Goal: Task Accomplishment & Management: Manage account settings

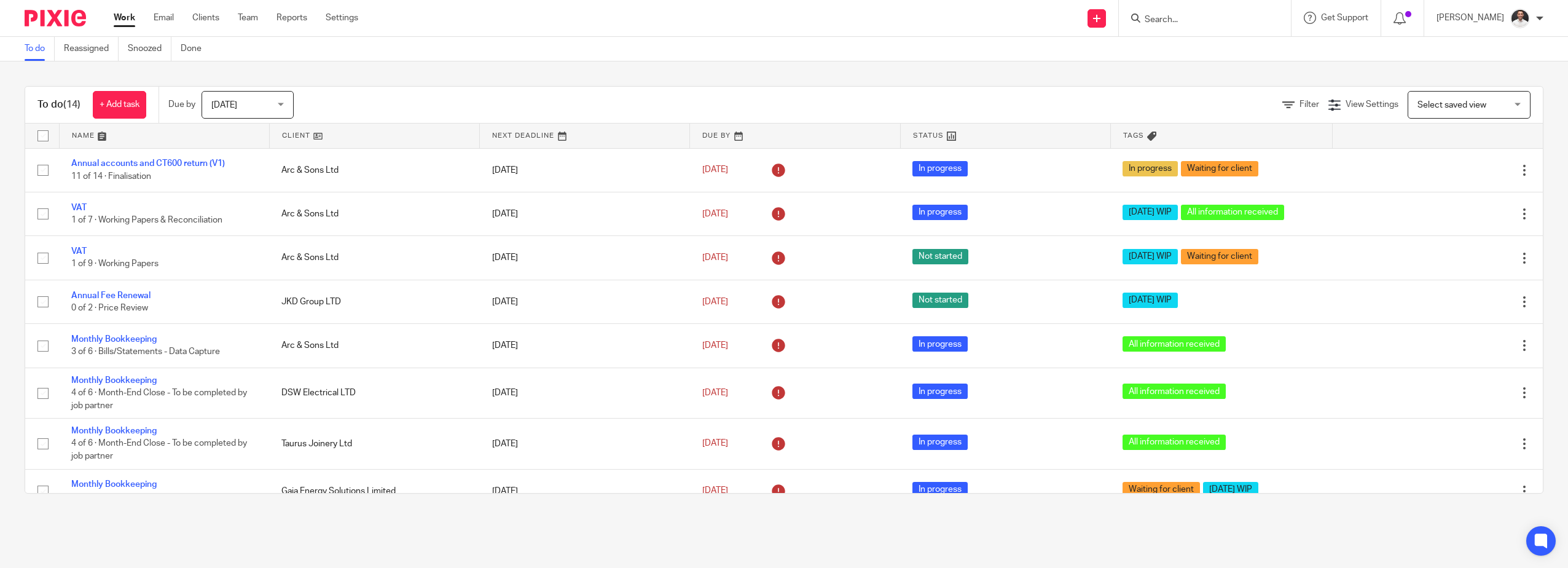
scroll to position [290, 0]
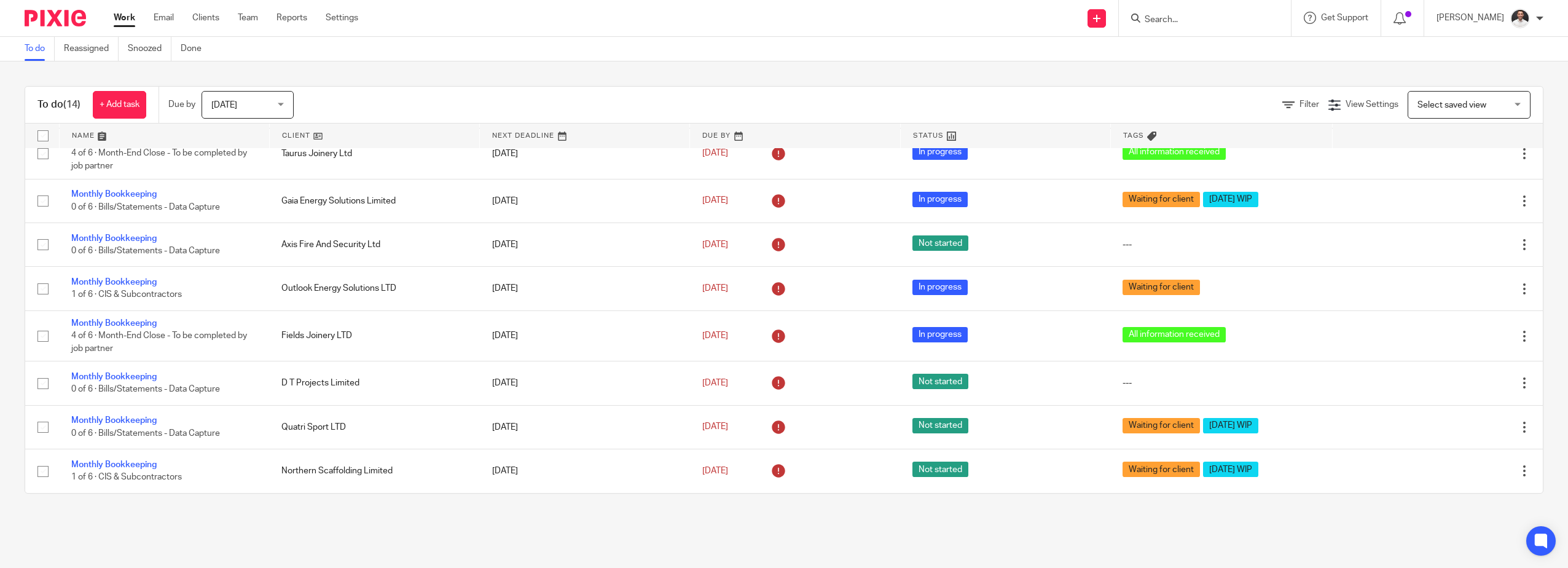
click at [1186, 15] on input "Search" at bounding box center [1199, 20] width 111 height 11
type input "horus"
click at [1271, 46] on link at bounding box center [1223, 48] width 164 height 18
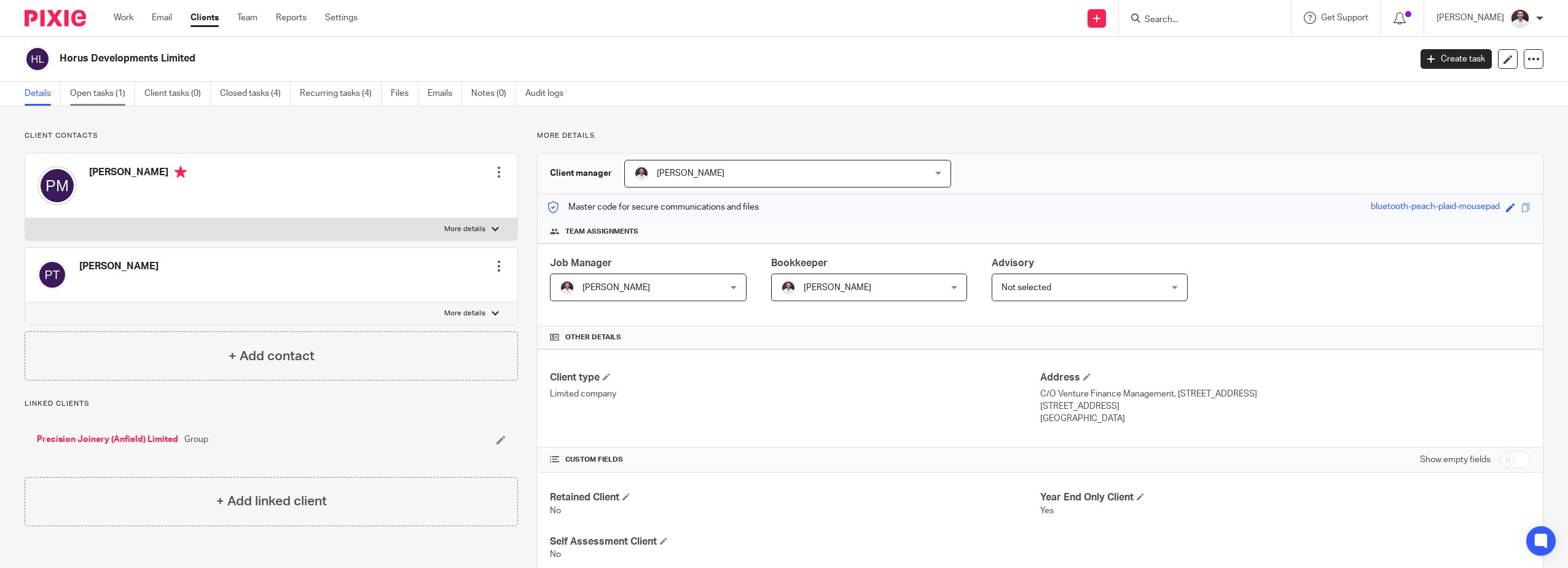
click at [113, 97] on link "Open tasks (1)" at bounding box center [102, 94] width 65 height 24
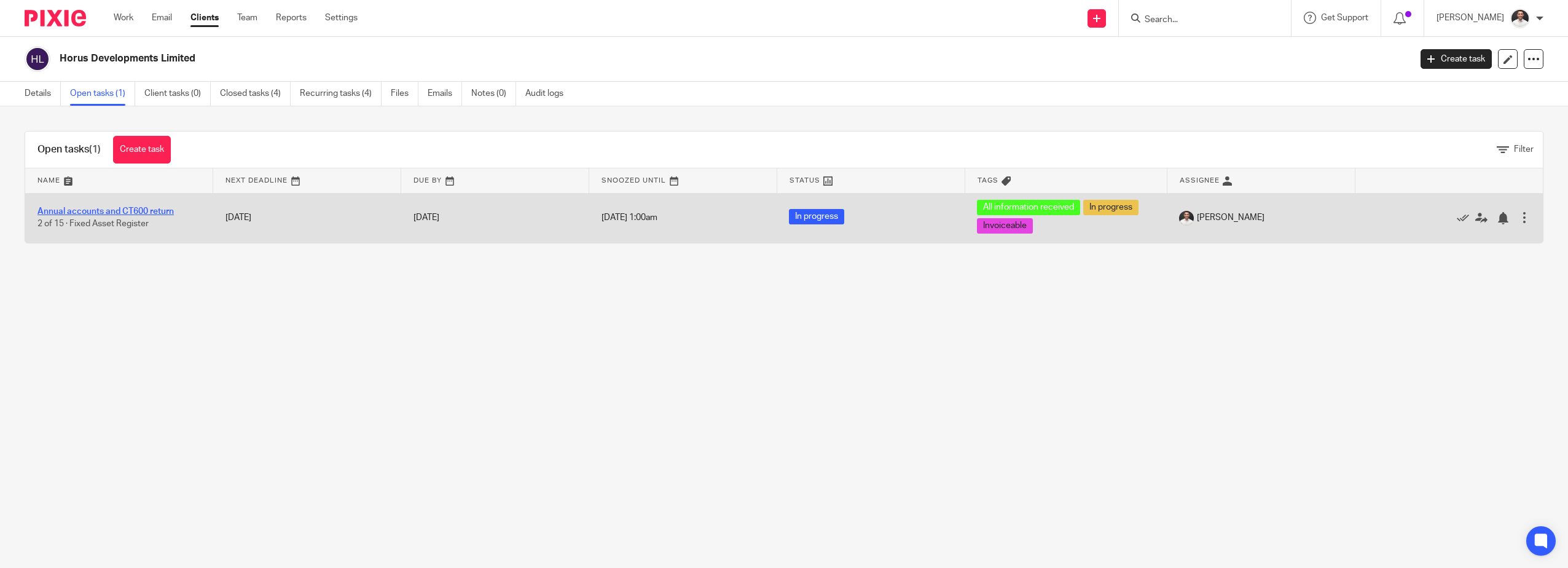
click at [99, 210] on link "Annual accounts and CT600 return" at bounding box center [105, 211] width 136 height 9
click at [634, 216] on span "1 Jan 1970 1:00am" at bounding box center [629, 218] width 56 height 9
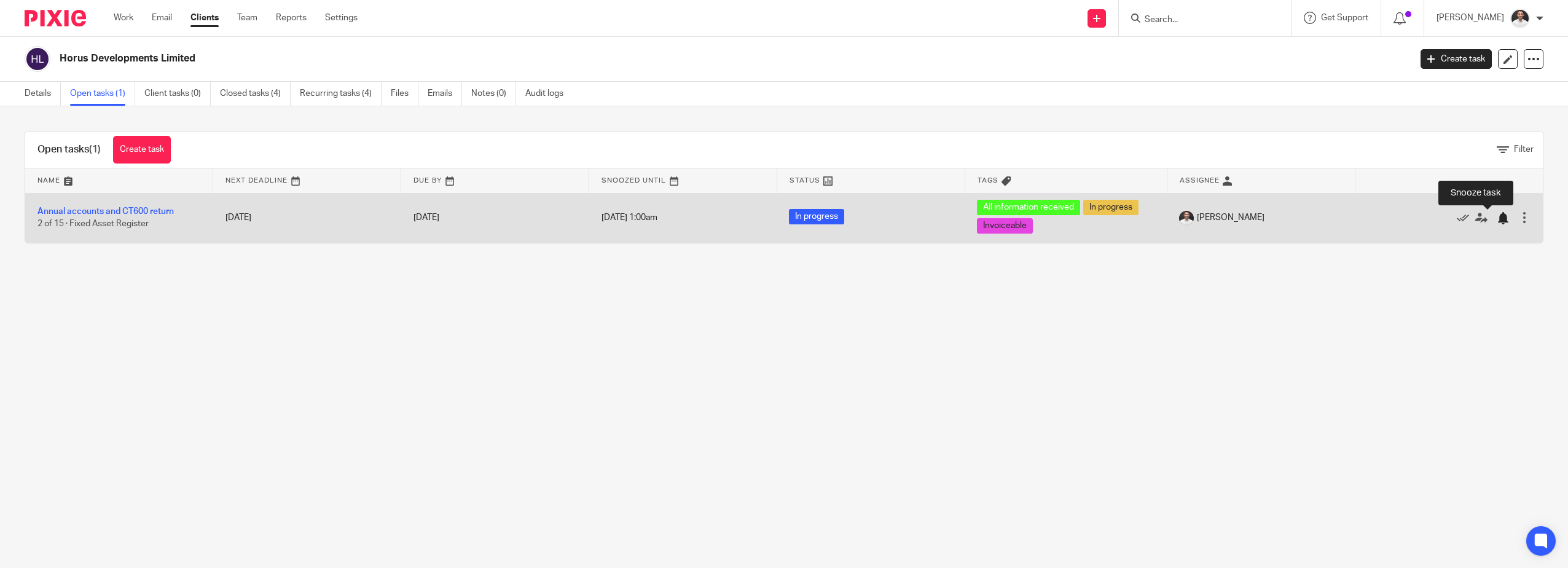
click at [1497, 218] on div at bounding box center [1503, 218] width 12 height 12
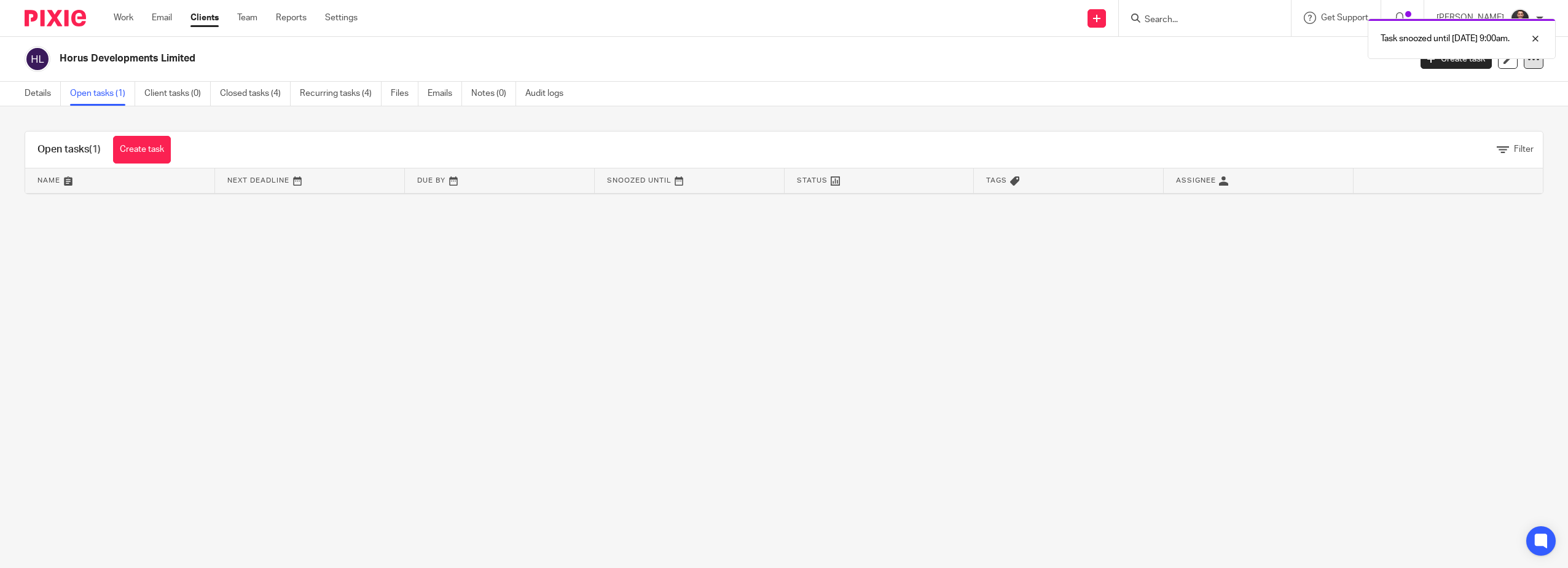
drag, startPoint x: 1185, startPoint y: 28, endPoint x: 1515, endPoint y: 61, distance: 331.6
click at [1216, 35] on div "Task snoozed until 12 Aug 2025 9:00am." at bounding box center [1170, 35] width 772 height 47
click at [1408, 39] on p "Task snoozed until 12 Aug 2025 9:00am." at bounding box center [1445, 39] width 129 height 12
click at [113, 93] on link "Open tasks (1)" at bounding box center [102, 94] width 65 height 24
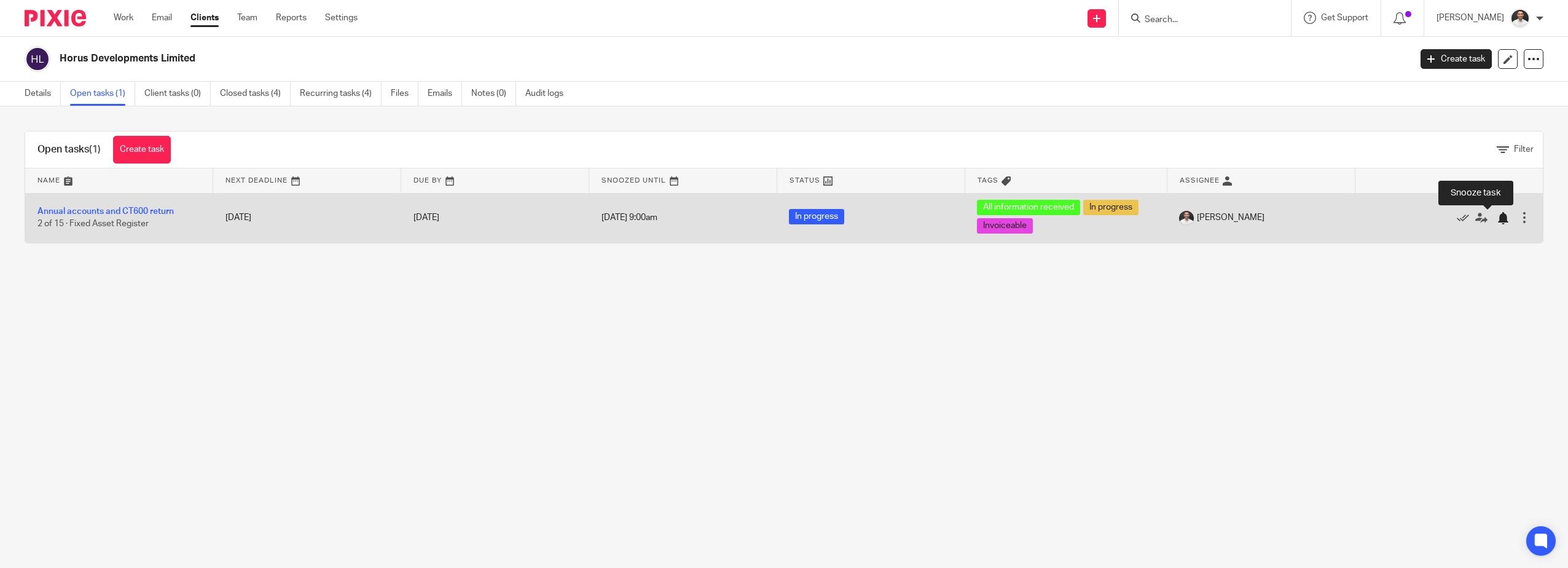
click at [1497, 221] on div at bounding box center [1503, 218] width 12 height 12
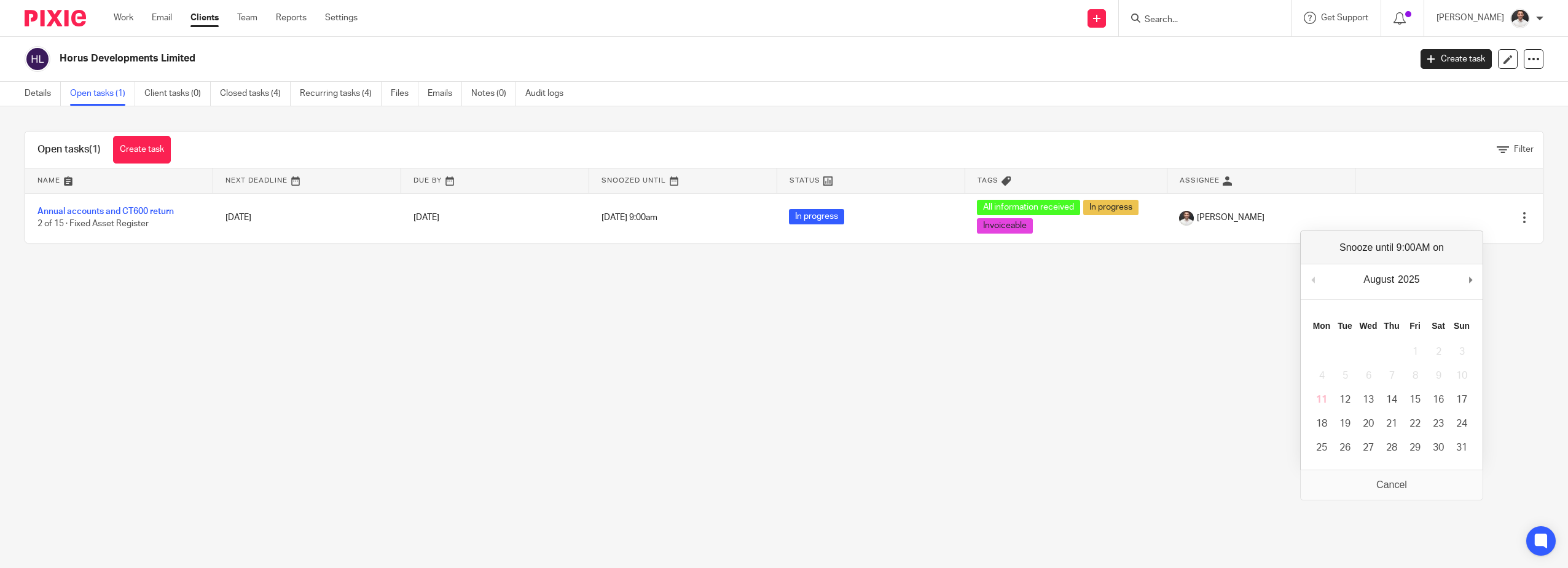
click at [1316, 278] on button "Previous Month" at bounding box center [1313, 280] width 12 height 18
click at [1324, 402] on td "11" at bounding box center [1322, 400] width 24 height 24
click at [1405, 494] on main "Horus Developments Limited Create task Update from Companies House Export data …" at bounding box center [784, 284] width 1568 height 568
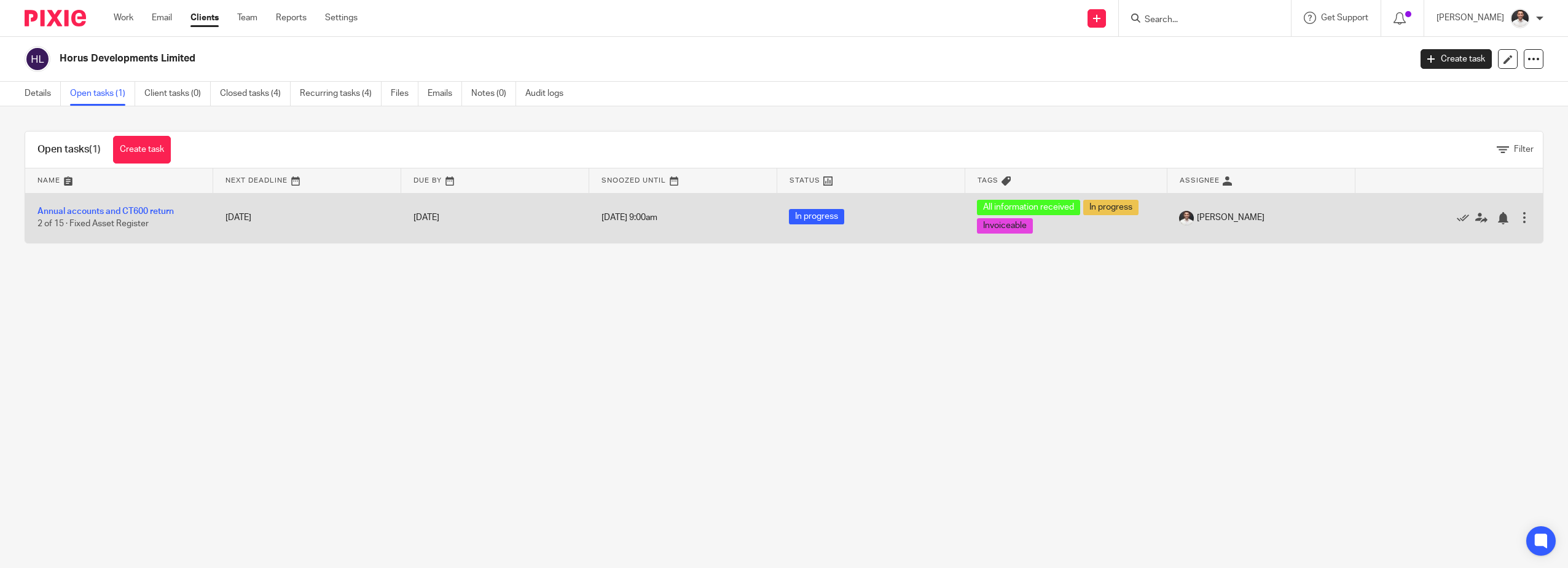
click at [641, 221] on span "[DATE] 9:00am" at bounding box center [629, 218] width 56 height 9
click at [445, 218] on link "[DATE]" at bounding box center [441, 218] width 55 height 13
click at [443, 220] on link "[DATE]" at bounding box center [441, 218] width 55 height 13
drag, startPoint x: 613, startPoint y: 208, endPoint x: 623, endPoint y: 216, distance: 12.8
click at [620, 216] on td "12 Aug 2025 9:00am" at bounding box center [683, 218] width 188 height 50
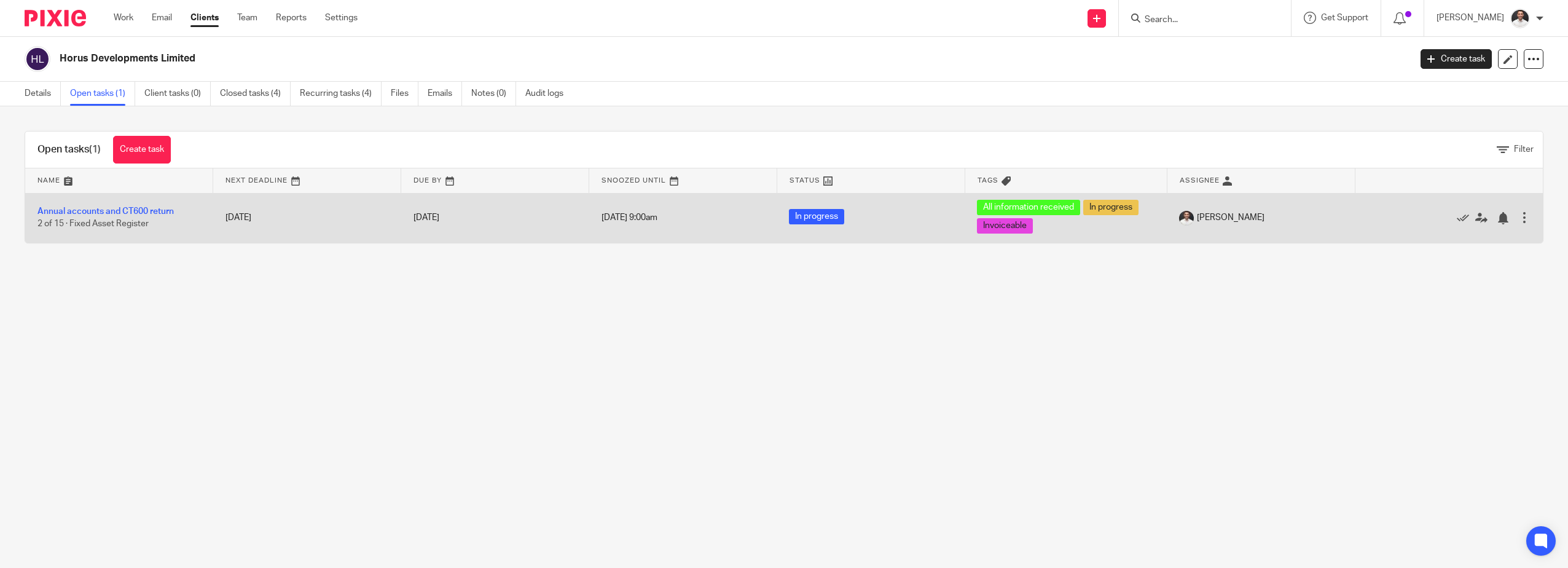
click at [634, 210] on td "12 Aug 2025 9:00am" at bounding box center [683, 218] width 188 height 50
drag, startPoint x: 634, startPoint y: 210, endPoint x: 1265, endPoint y: 206, distance: 631.0
click at [648, 211] on td "12 Aug 2025 9:00am" at bounding box center [683, 218] width 188 height 50
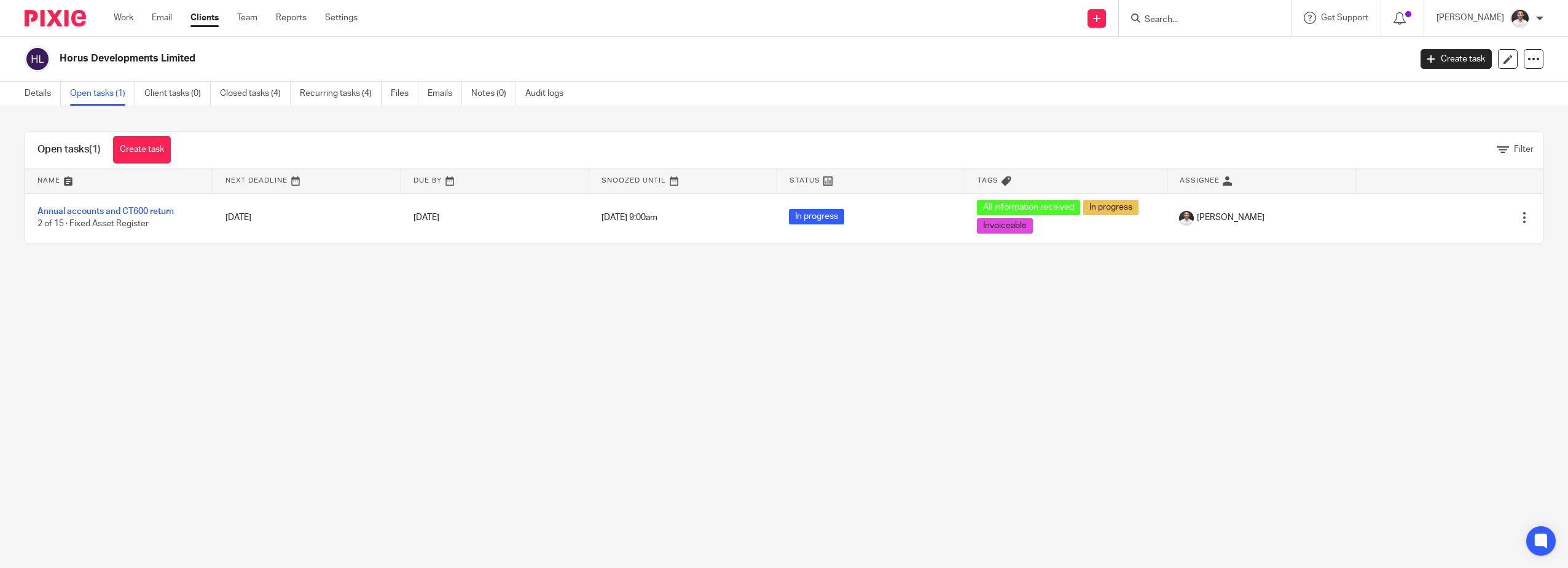
drag, startPoint x: 1492, startPoint y: 246, endPoint x: 1468, endPoint y: 259, distance: 27.3
click at [1480, 257] on div "Open tasks (1) Create task Filter Name Next Deadline Due By Snoozed Until Statu…" at bounding box center [784, 187] width 1568 height 162
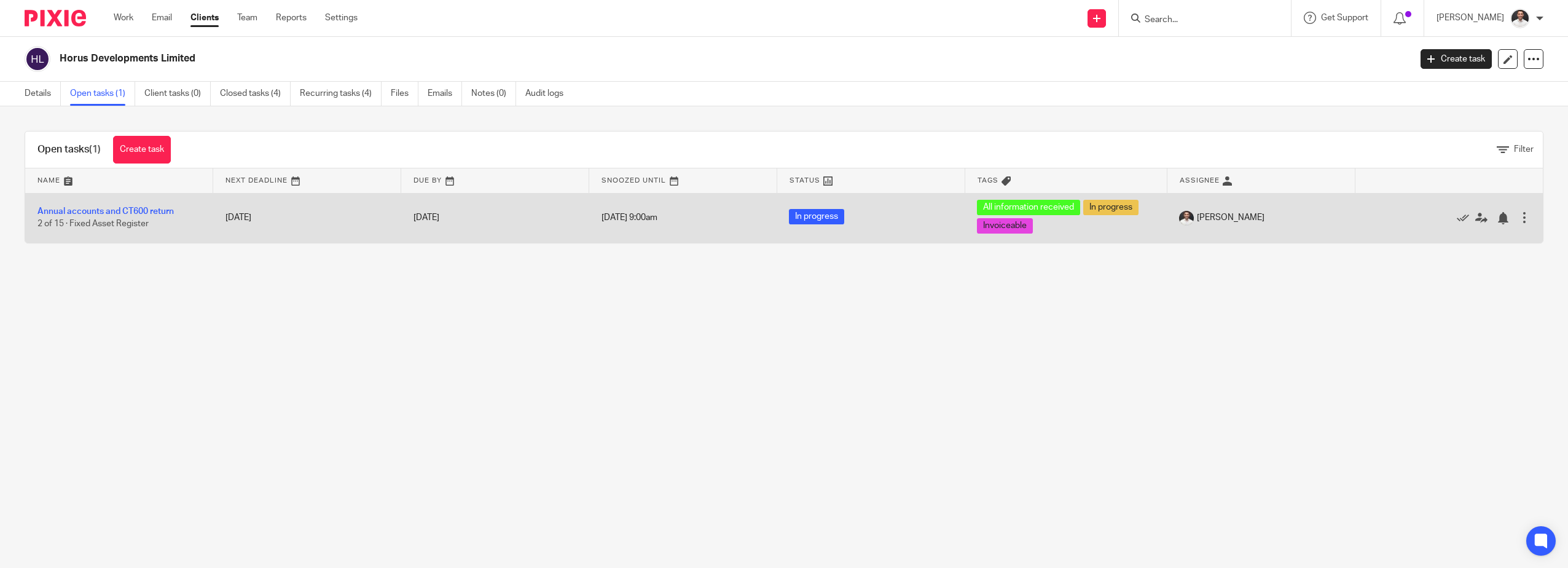
click at [1518, 219] on div at bounding box center [1524, 218] width 12 height 12
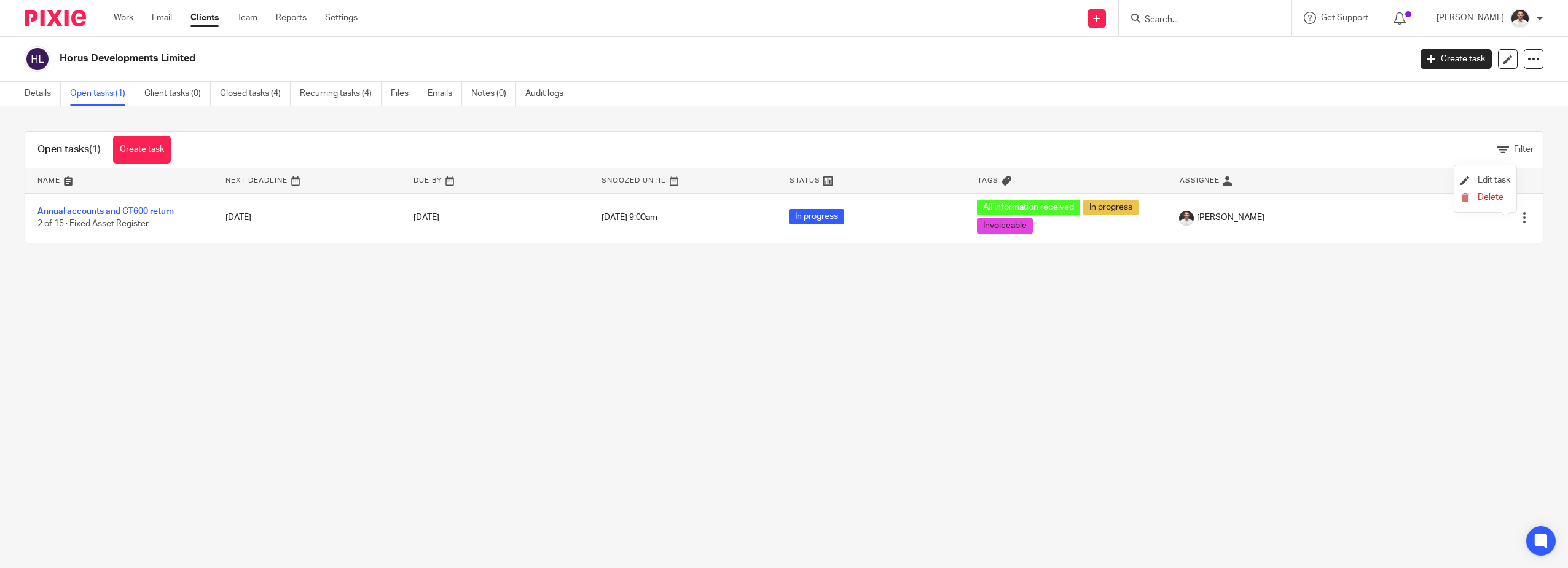
click at [1495, 173] on li "Edit task" at bounding box center [1486, 181] width 50 height 18
click at [1474, 177] on link "Edit task" at bounding box center [1486, 180] width 50 height 9
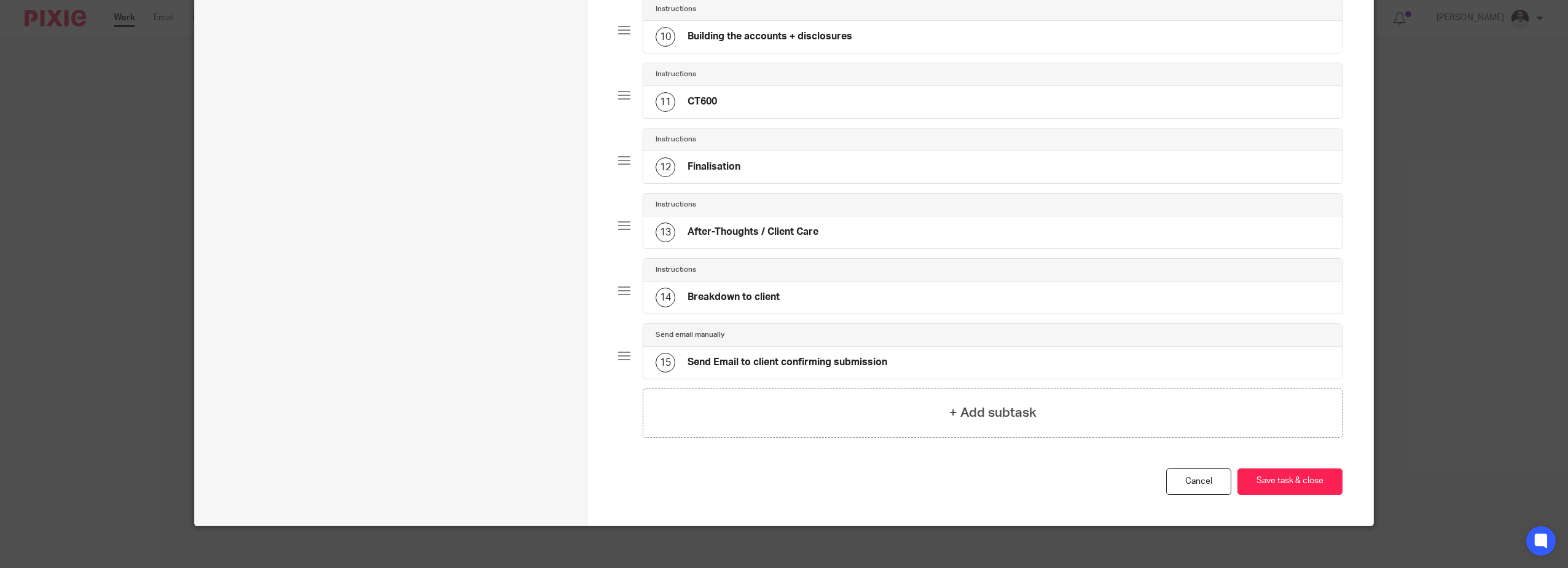
scroll to position [740, 0]
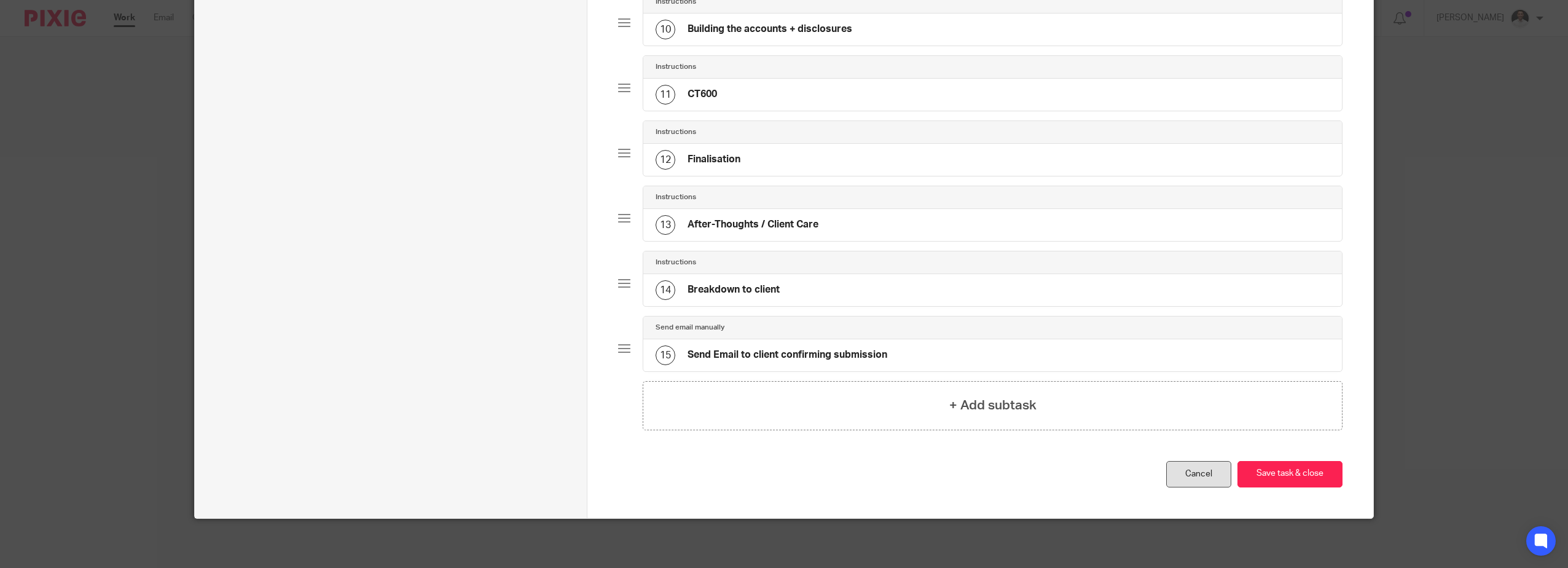
drag, startPoint x: 1161, startPoint y: 476, endPoint x: 1171, endPoint y: 476, distance: 10.0
click at [1162, 476] on div "You have unsaved changes Cancel Save task & close Save task & close" at bounding box center [980, 489] width 725 height 57
click at [1197, 473] on link "Cancel" at bounding box center [1199, 474] width 65 height 26
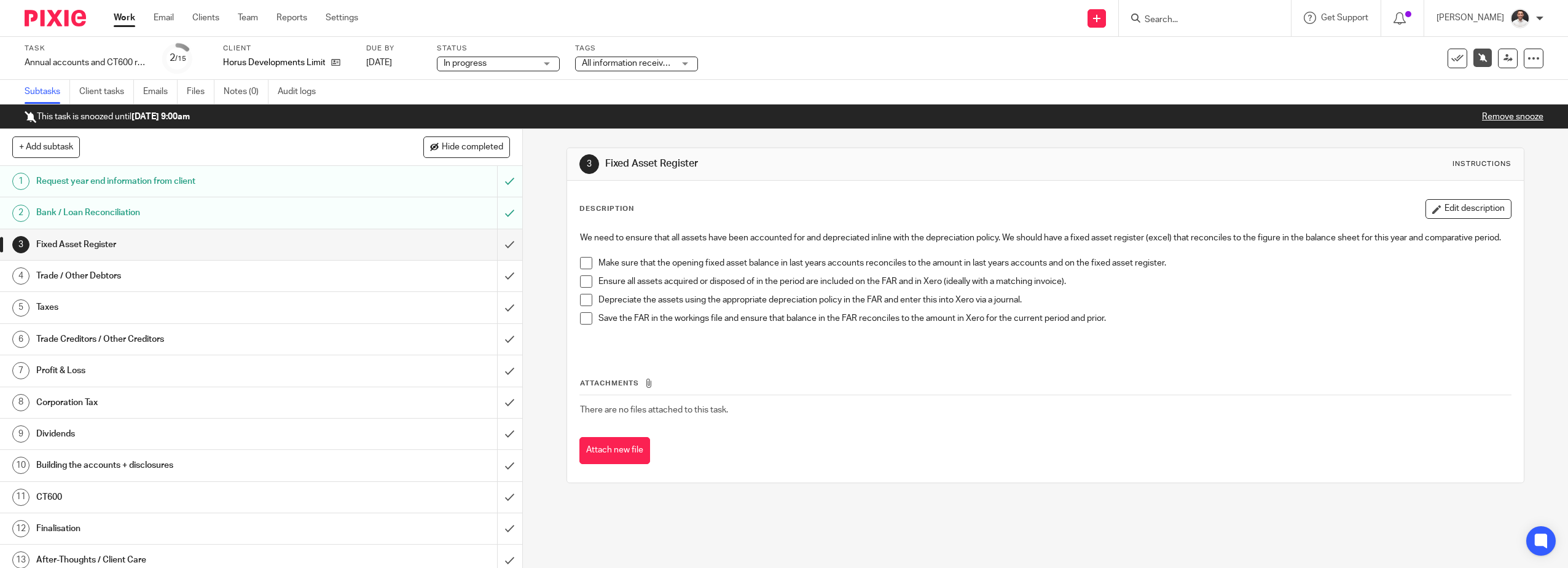
click at [434, 213] on div "Bank / Loan Reconciliation" at bounding box center [260, 213] width 448 height 18
